Goal: Information Seeking & Learning: Find specific fact

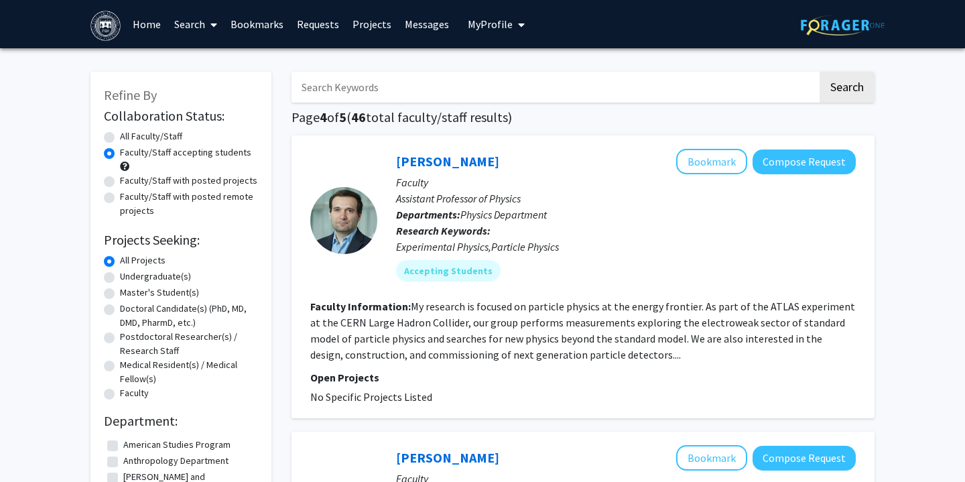
click at [358, 88] on input "Search Keywords" at bounding box center [554, 87] width 526 height 31
type input "[PERSON_NAME]"
click at [836, 90] on button "Search" at bounding box center [847, 87] width 55 height 31
radio input "true"
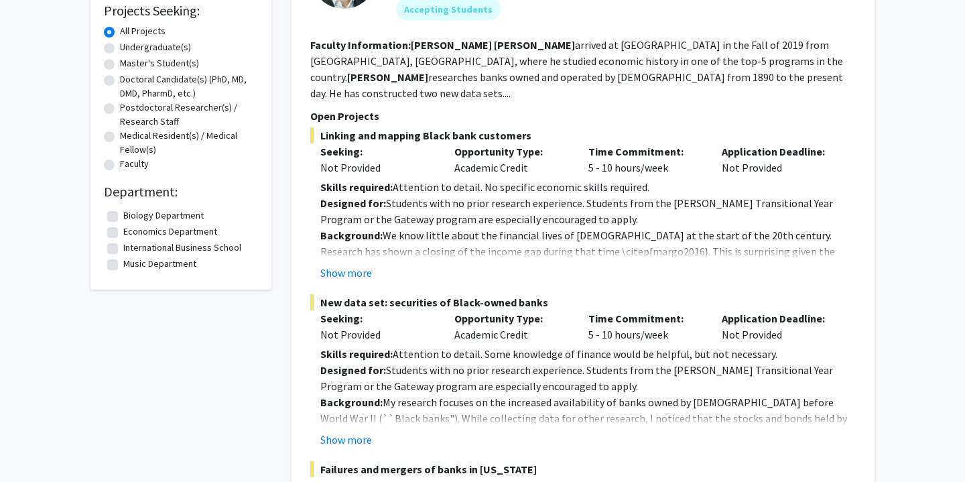
scroll to position [235, 0]
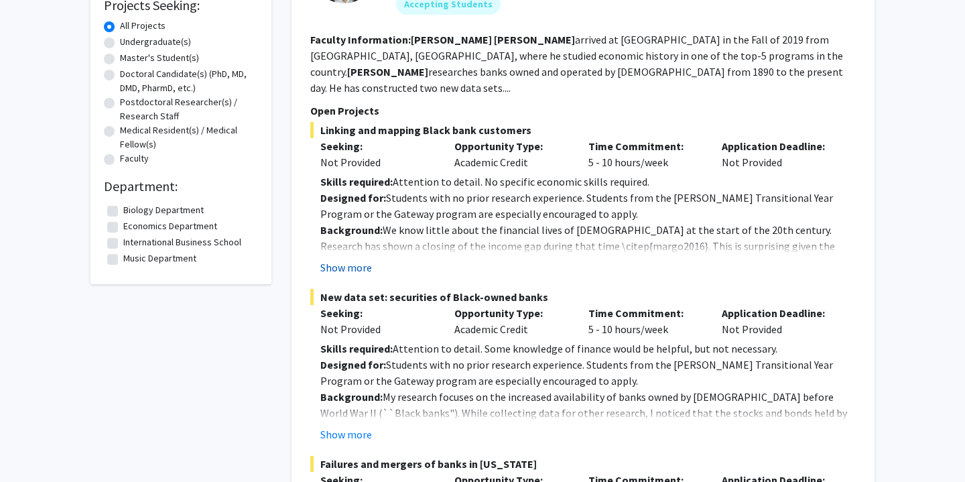
click at [367, 259] on button "Show more" at bounding box center [346, 267] width 52 height 16
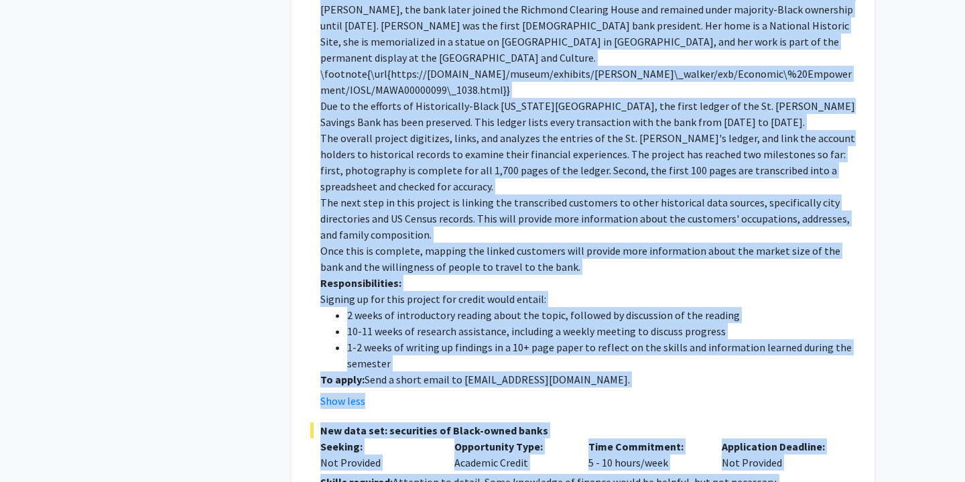
scroll to position [672, 0]
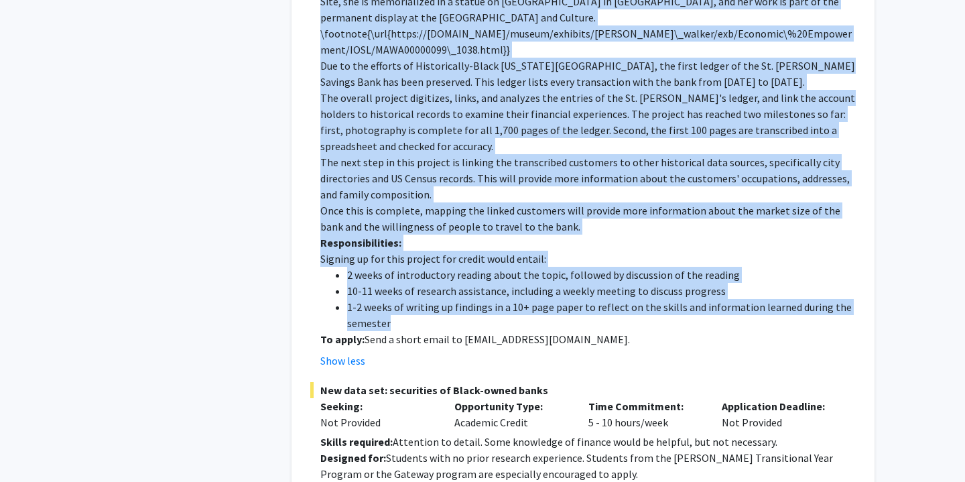
drag, startPoint x: 321, startPoint y: 99, endPoint x: 441, endPoint y: 292, distance: 227.8
click at [441, 292] on div "Linking and mapping Black bank customers Seeking: Not Provided Opportunity Type…" at bounding box center [582, 26] width 545 height 684
copy div "Linking and mapping Black bank customers Seeking: Not Provided Opportunity Type…"
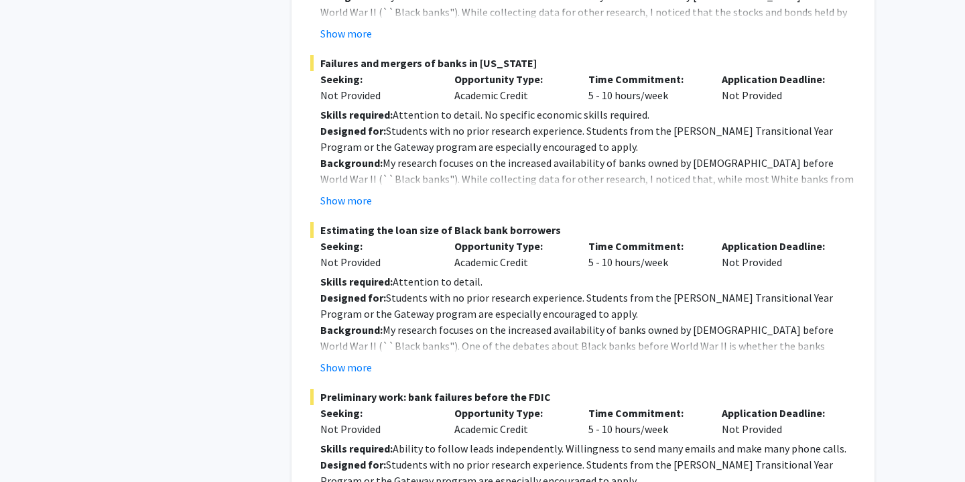
scroll to position [1168, 0]
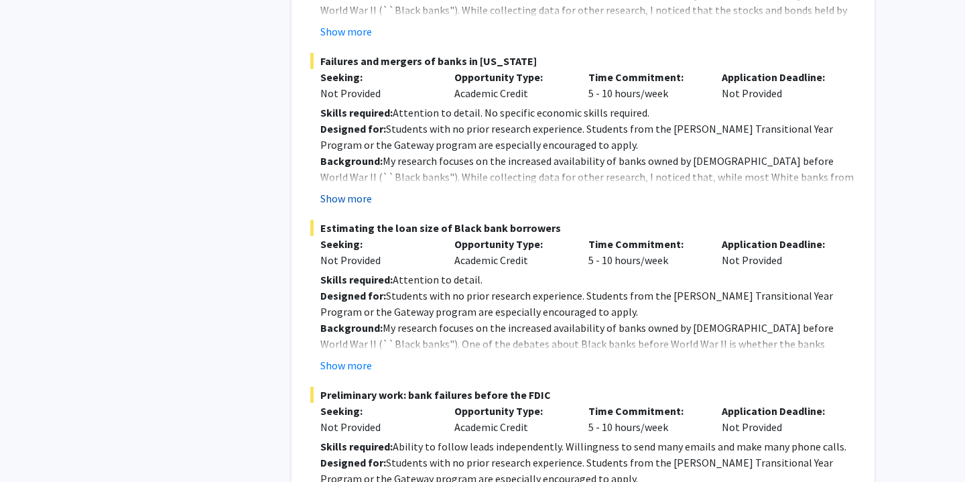
click at [354, 190] on button "Show more" at bounding box center [346, 198] width 52 height 16
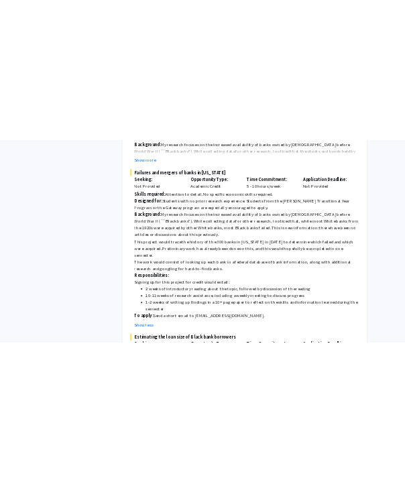
scroll to position [1147, 0]
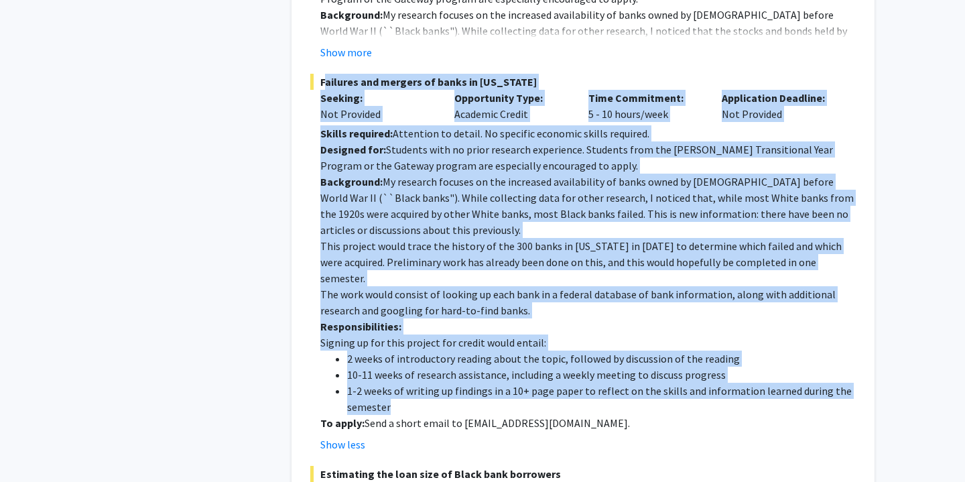
drag, startPoint x: 320, startPoint y: 46, endPoint x: 585, endPoint y: 356, distance: 407.3
click at [585, 356] on div "Failures and mergers of banks in [US_STATE] Seeking: Not Provided Opportunity T…" at bounding box center [582, 263] width 545 height 379
copy div "Failures and mergers of banks in [US_STATE] Seeking: Not Provided Opportunity T…"
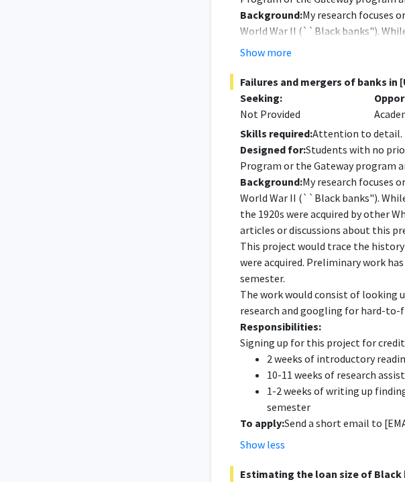
click at [154, 92] on div "Refine By Collaboration Status: Collaboration Status All Faculty/Staff Collabor…" at bounding box center [100, 212] width 201 height 2603
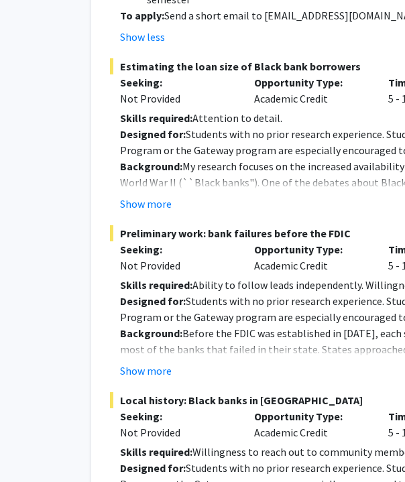
scroll to position [1559, 120]
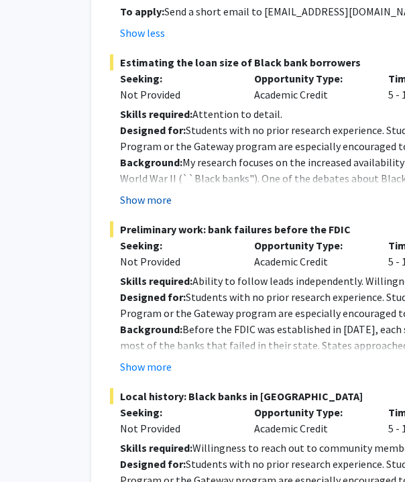
click at [157, 192] on button "Show more" at bounding box center [146, 200] width 52 height 16
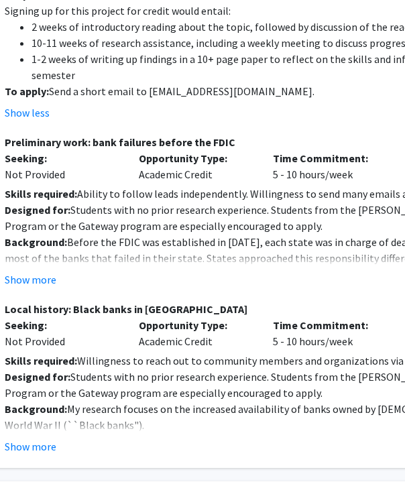
scroll to position [1853, 235]
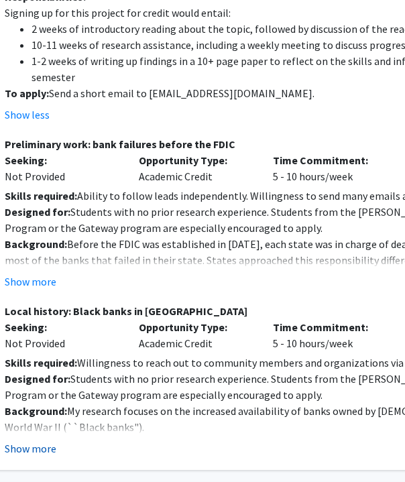
click at [40, 440] on button "Show more" at bounding box center [31, 448] width 52 height 16
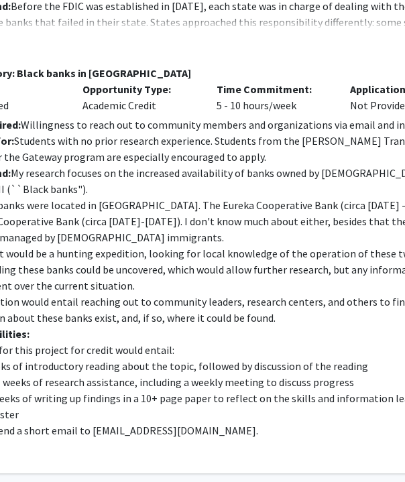
scroll to position [2091, 289]
